Goal: Task Accomplishment & Management: Use online tool/utility

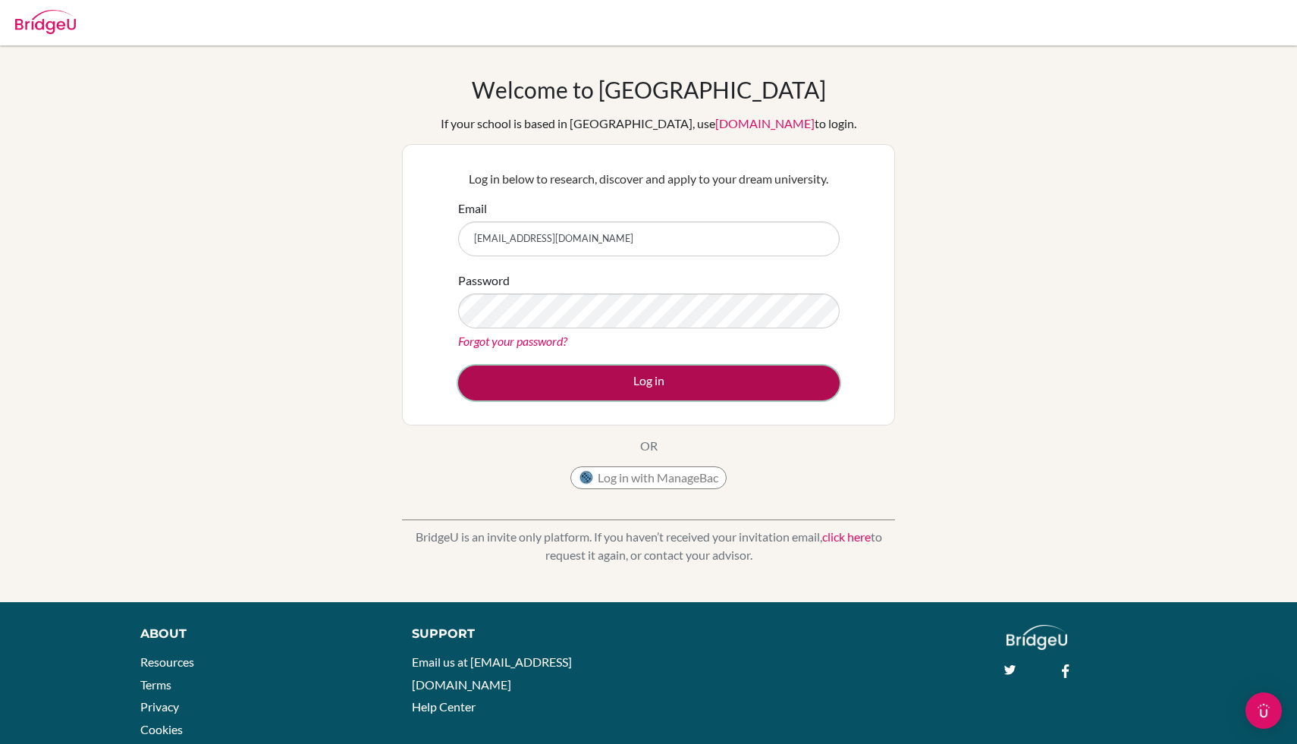
click at [547, 374] on button "Log in" at bounding box center [648, 382] width 381 height 35
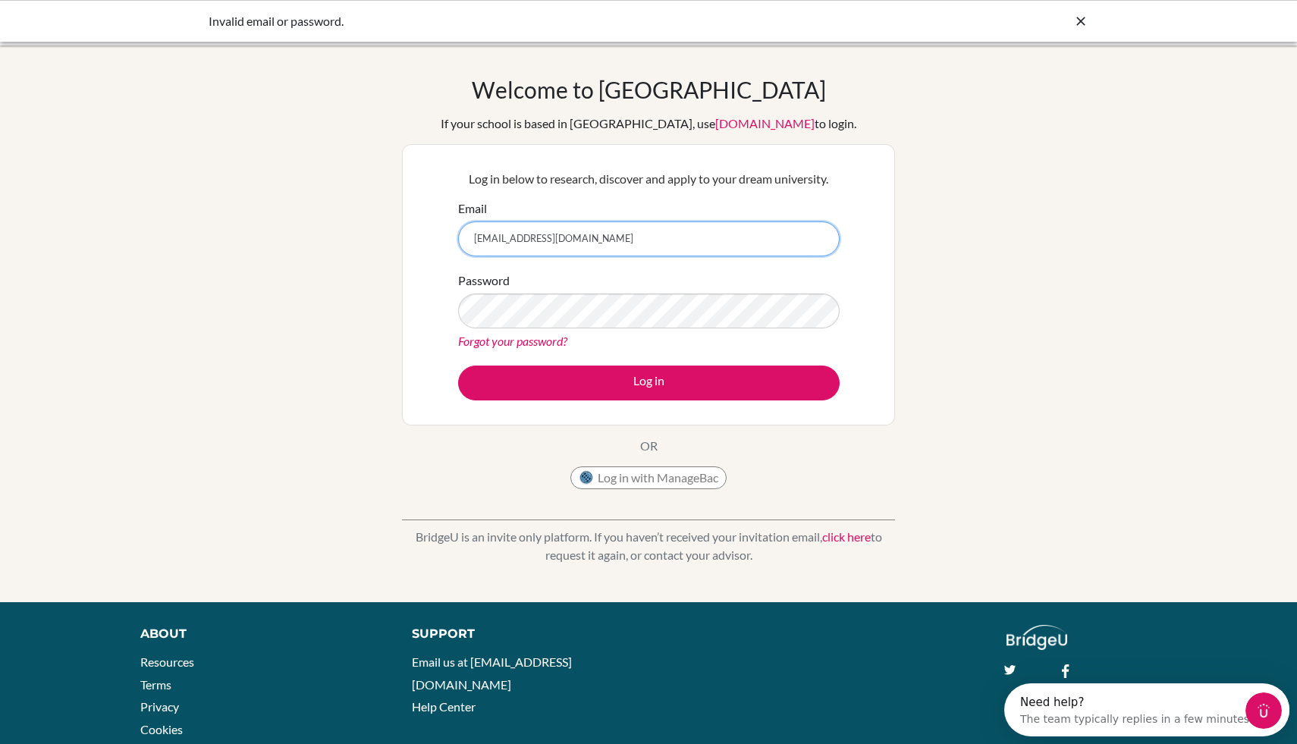
drag, startPoint x: 610, startPoint y: 246, endPoint x: 436, endPoint y: 235, distance: 174.0
click at [436, 235] on div "Log in below to research, discover and apply to your dream university. Email qu…" at bounding box center [648, 284] width 493 height 281
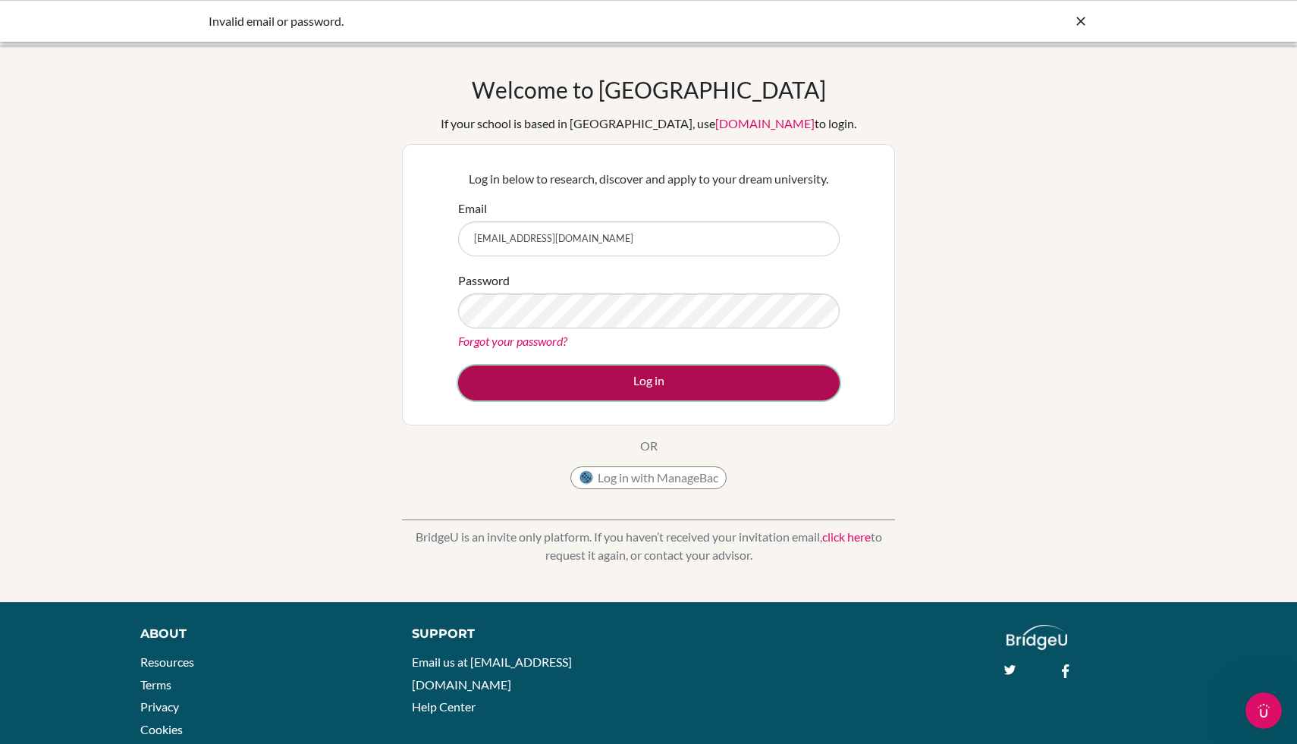
click at [657, 391] on button "Log in" at bounding box center [648, 382] width 381 height 35
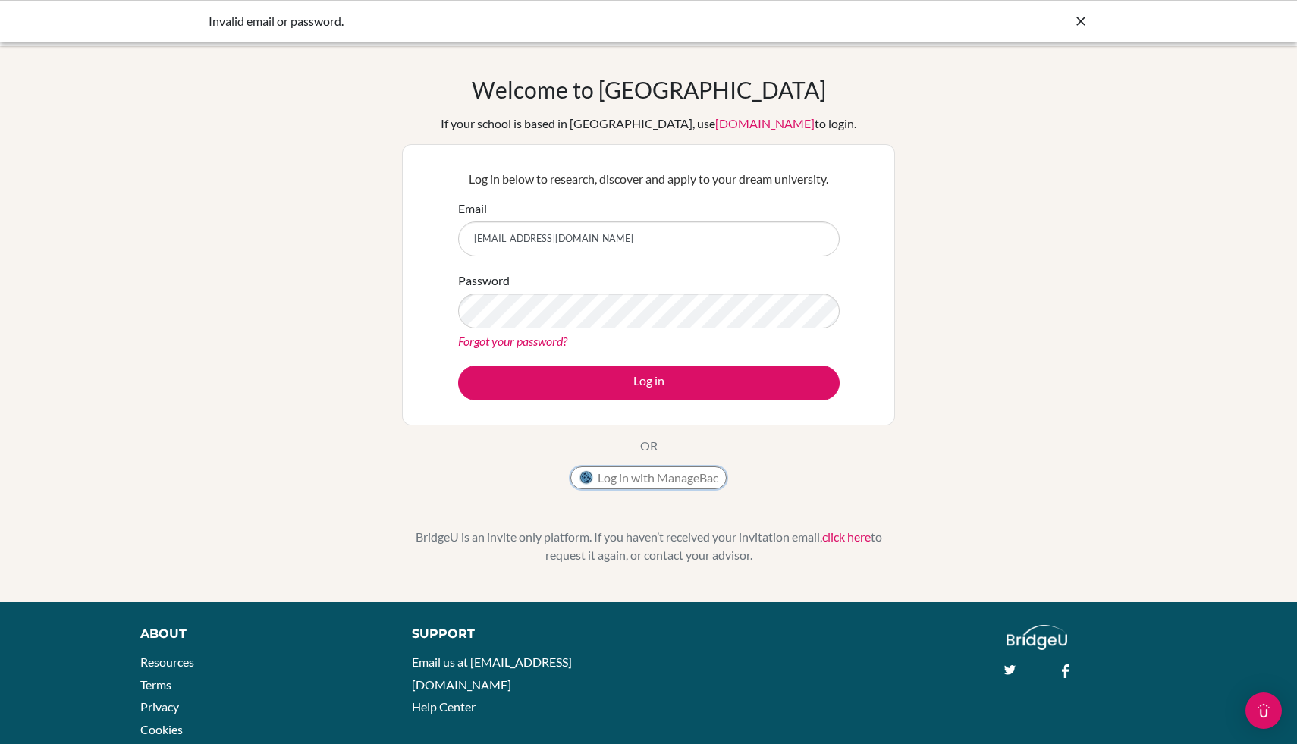
click at [661, 473] on button "Log in with ManageBac" at bounding box center [648, 477] width 156 height 23
